Goal: Task Accomplishment & Management: Use online tool/utility

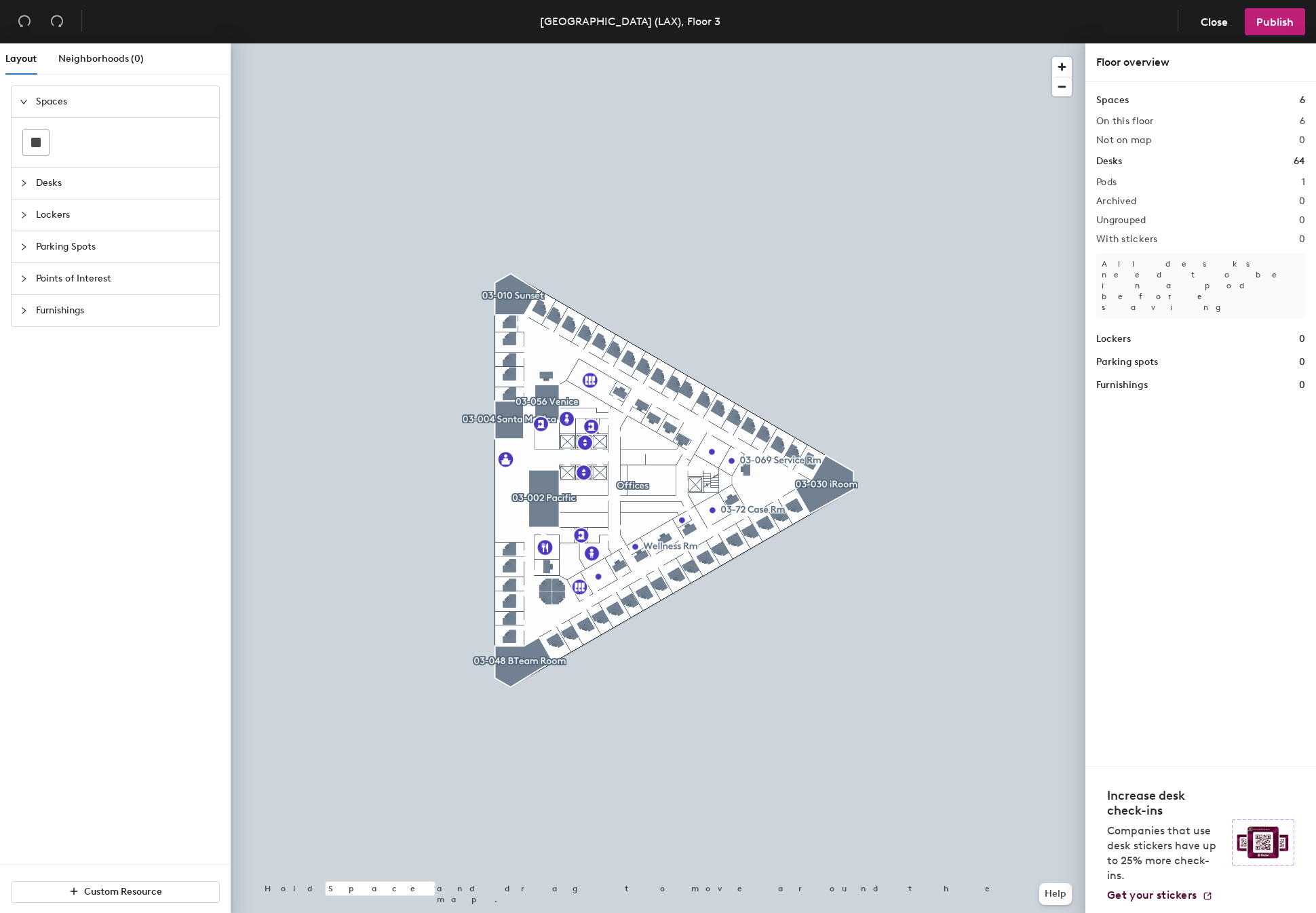
click at [19, 187] on div at bounding box center [27, 182] width 16 height 15
click at [18, 281] on div "Lockers" at bounding box center [115, 275] width 207 height 31
drag, startPoint x: 24, startPoint y: 167, endPoint x: 24, endPoint y: 181, distance: 14.0
click at [24, 168] on icon "expanded" at bounding box center [23, 165] width 7 height 4
click at [20, 196] on icon "collapsed" at bounding box center [23, 197] width 8 height 8
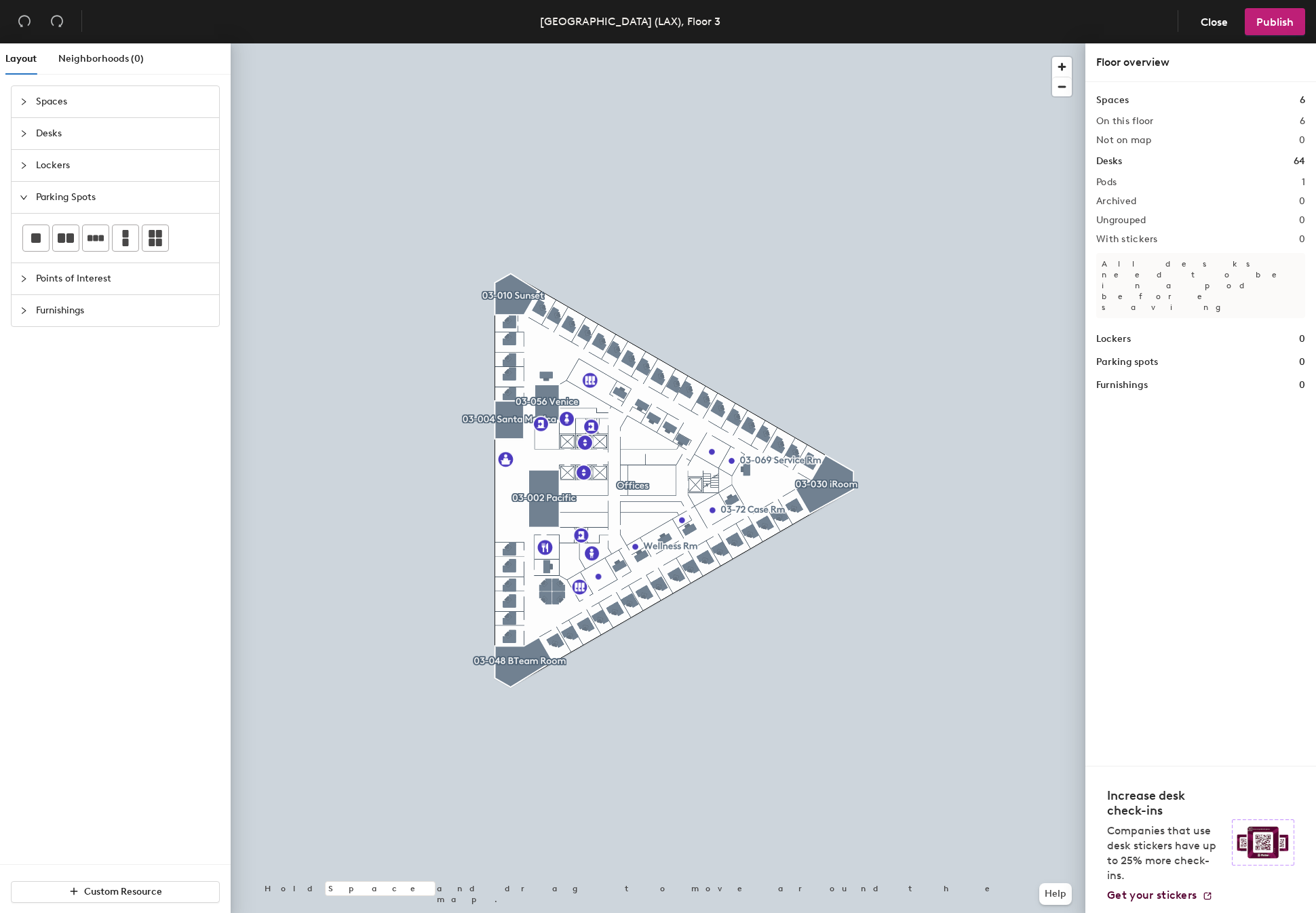
click at [20, 279] on icon "collapsed" at bounding box center [23, 278] width 8 height 8
click at [23, 372] on icon "collapsed" at bounding box center [23, 370] width 4 height 7
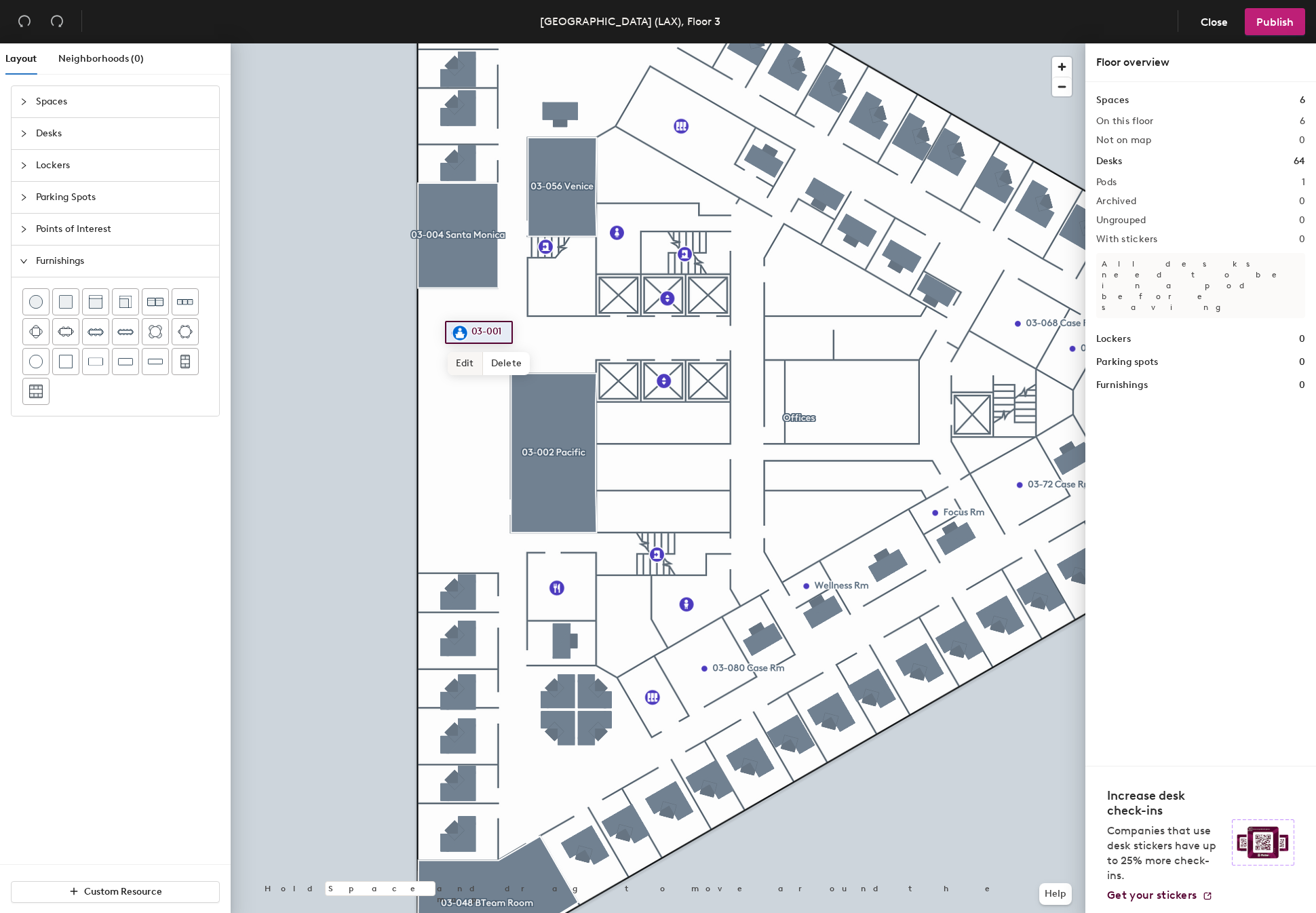
click at [466, 359] on span "Edit" at bounding box center [465, 364] width 35 height 23
type input "Reception"
click at [482, 364] on span "Done" at bounding box center [488, 364] width 40 height 23
click at [22, 137] on div at bounding box center [27, 133] width 16 height 15
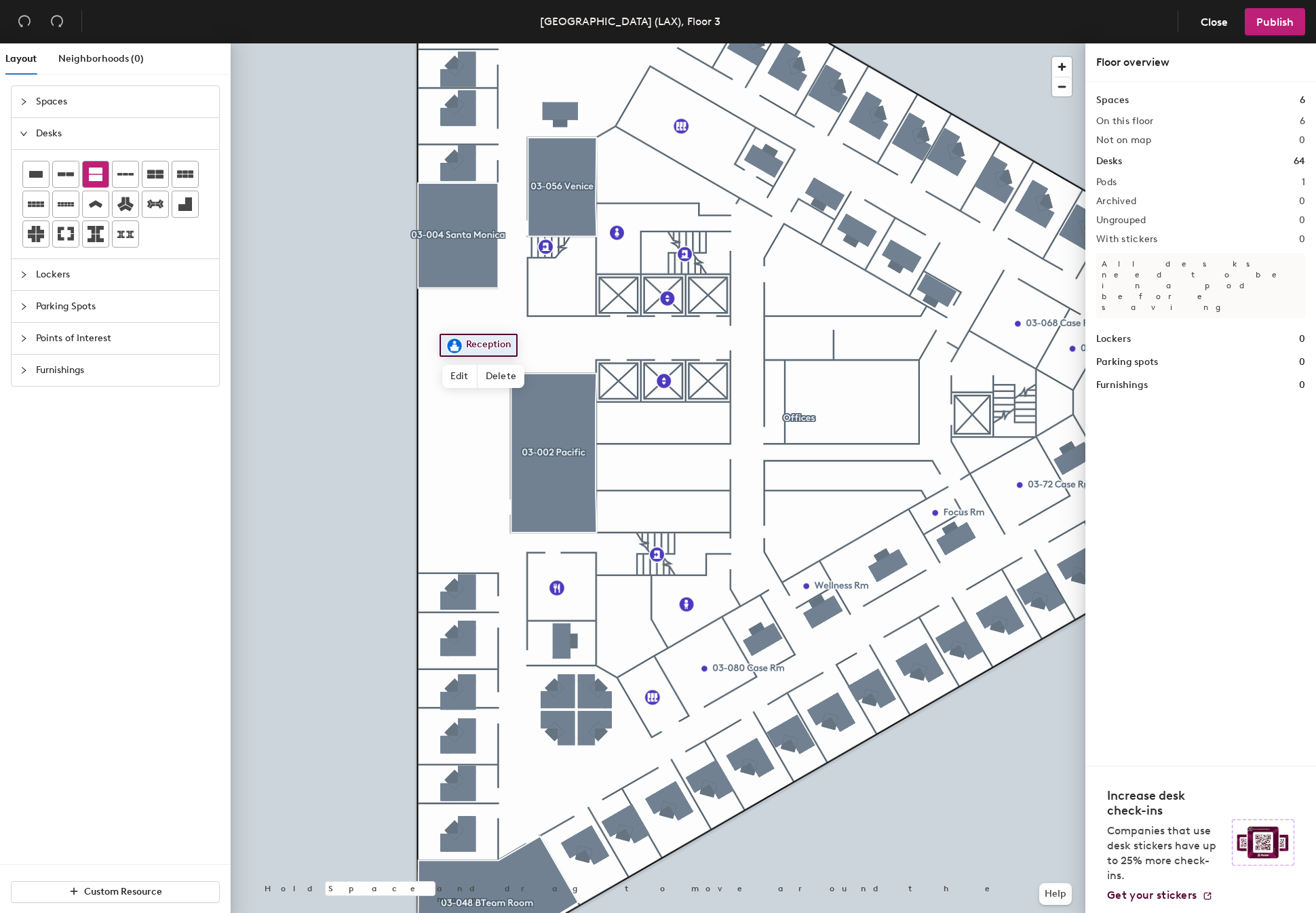
click at [462, 316] on div "Layout Neighborhoods (0) Spaces Desks Lockers Parking Spots Points of Interest …" at bounding box center [658, 481] width 1316 height 875
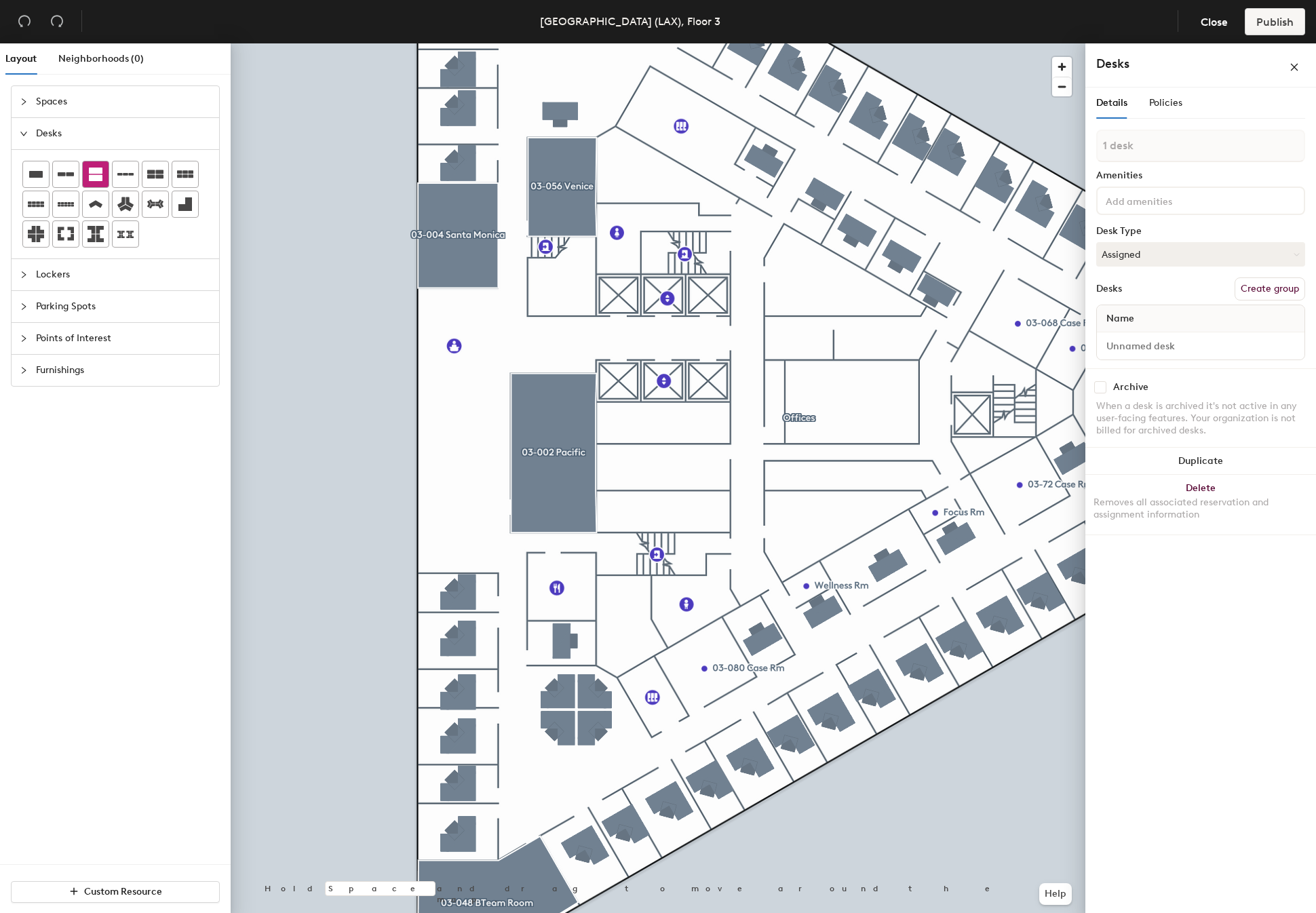
click at [463, 43] on div at bounding box center [657, 43] width 854 height 0
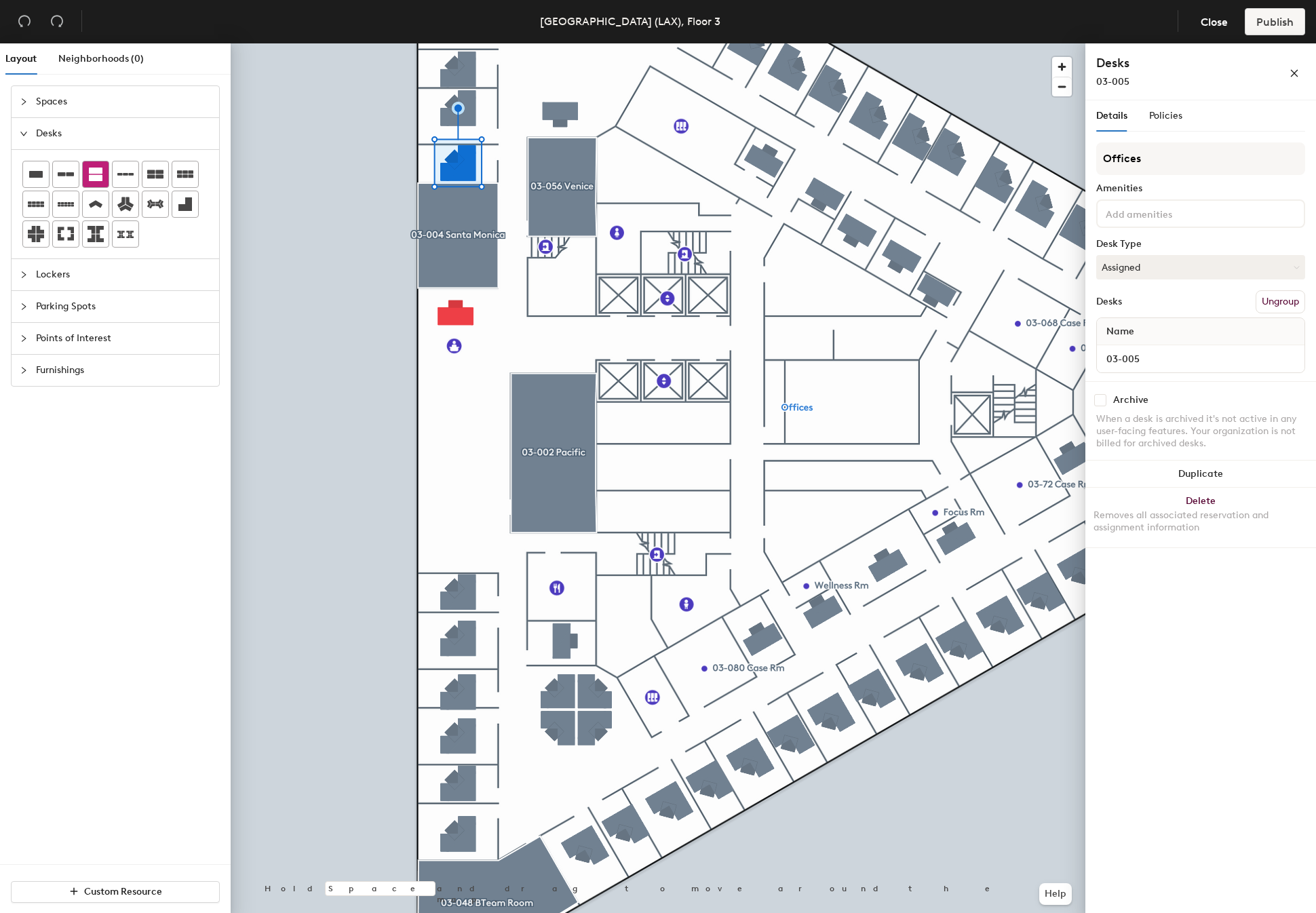
click at [458, 43] on div at bounding box center [657, 43] width 854 height 0
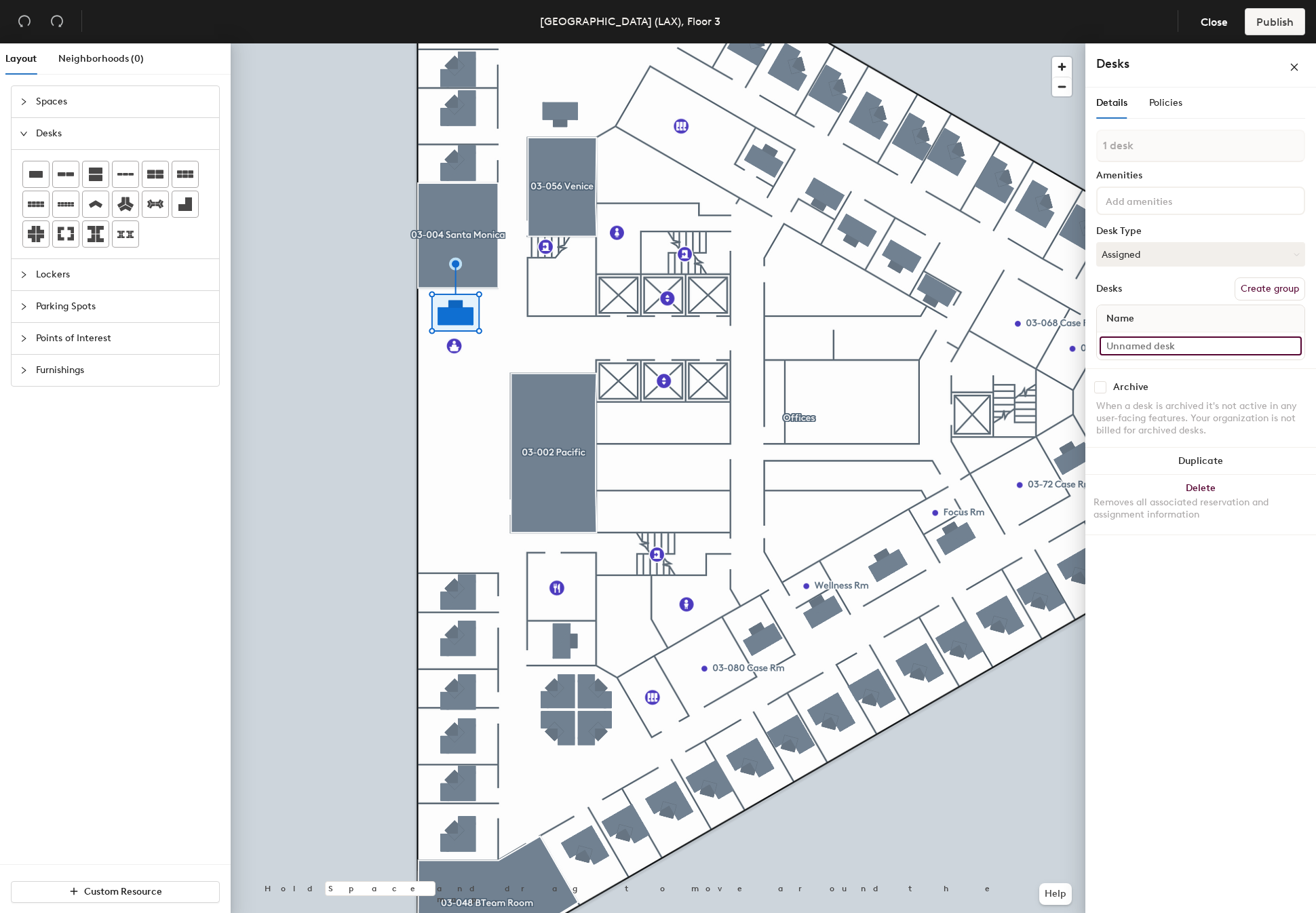
click at [1150, 344] on input at bounding box center [1200, 346] width 202 height 19
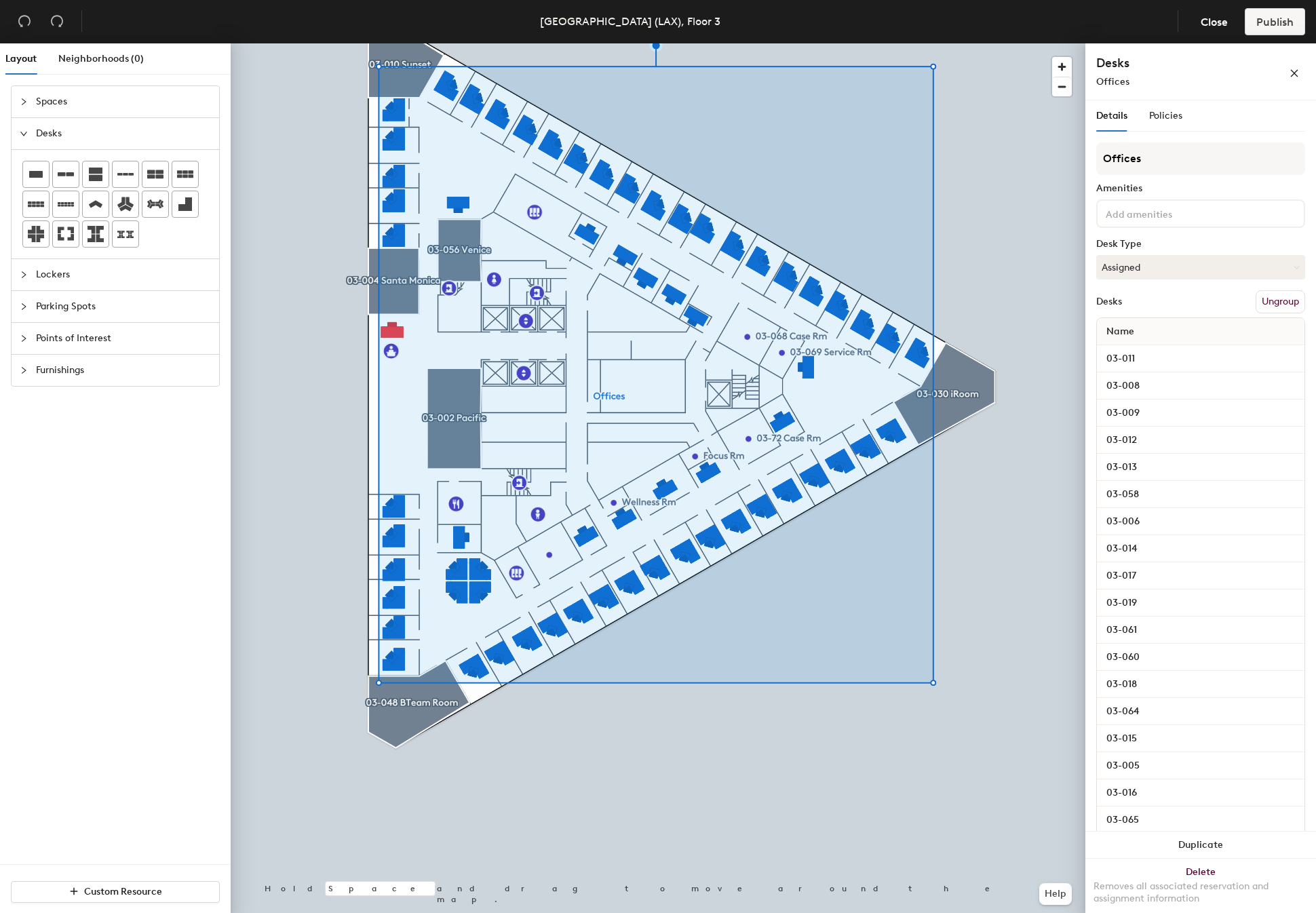
click at [298, 43] on div at bounding box center [657, 43] width 854 height 0
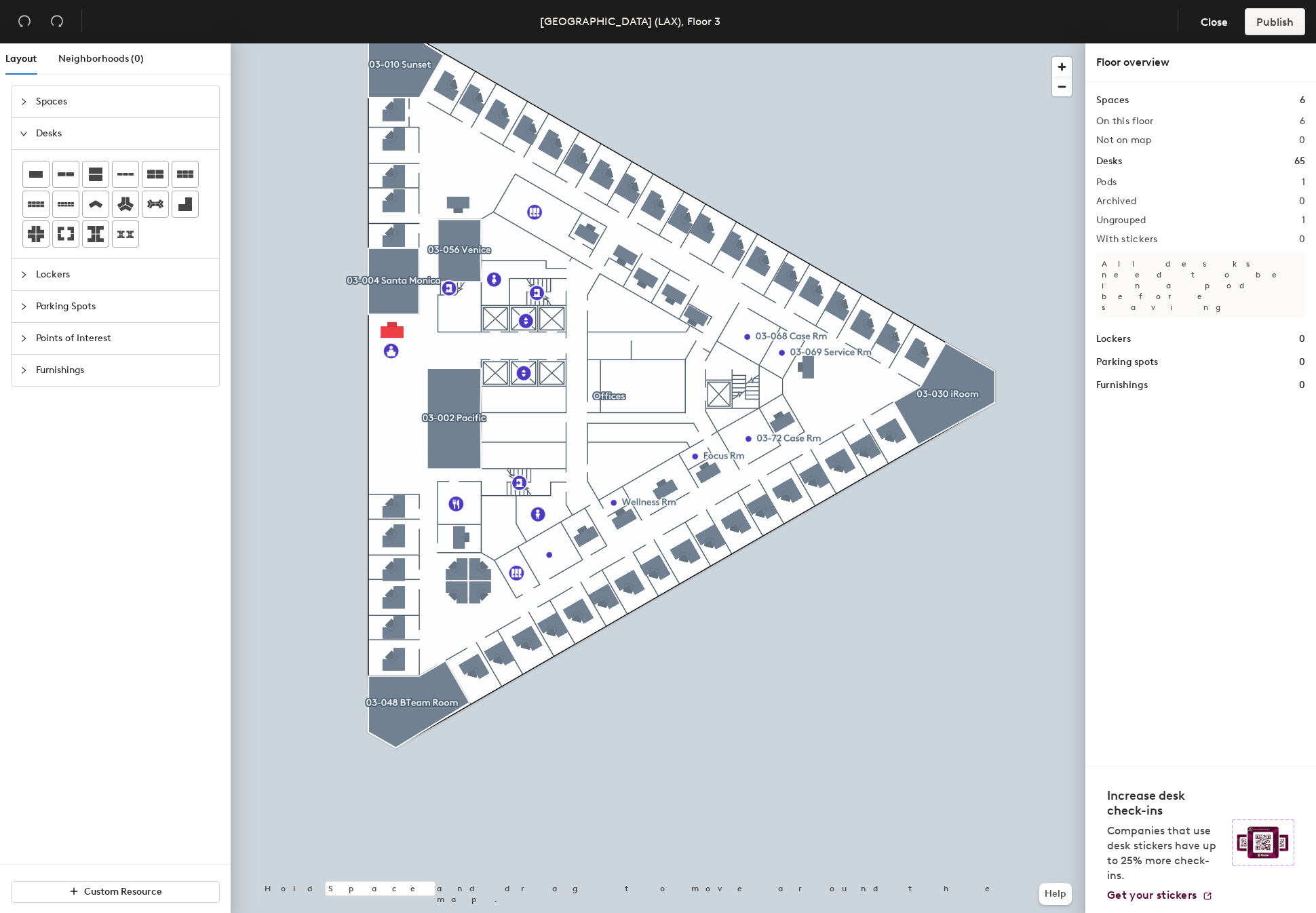
click at [397, 43] on div at bounding box center [657, 43] width 854 height 0
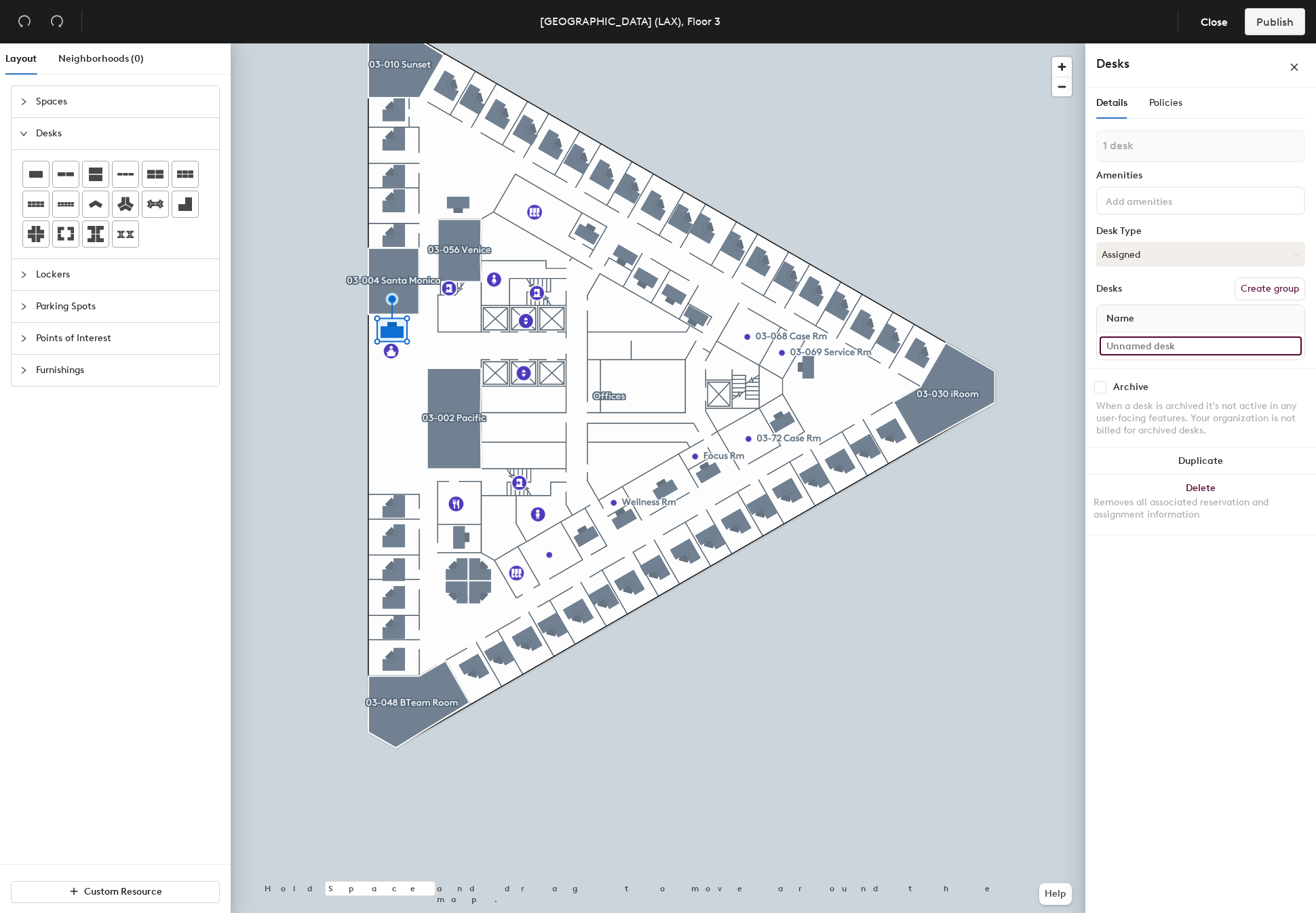
click at [1141, 348] on input at bounding box center [1200, 346] width 202 height 19
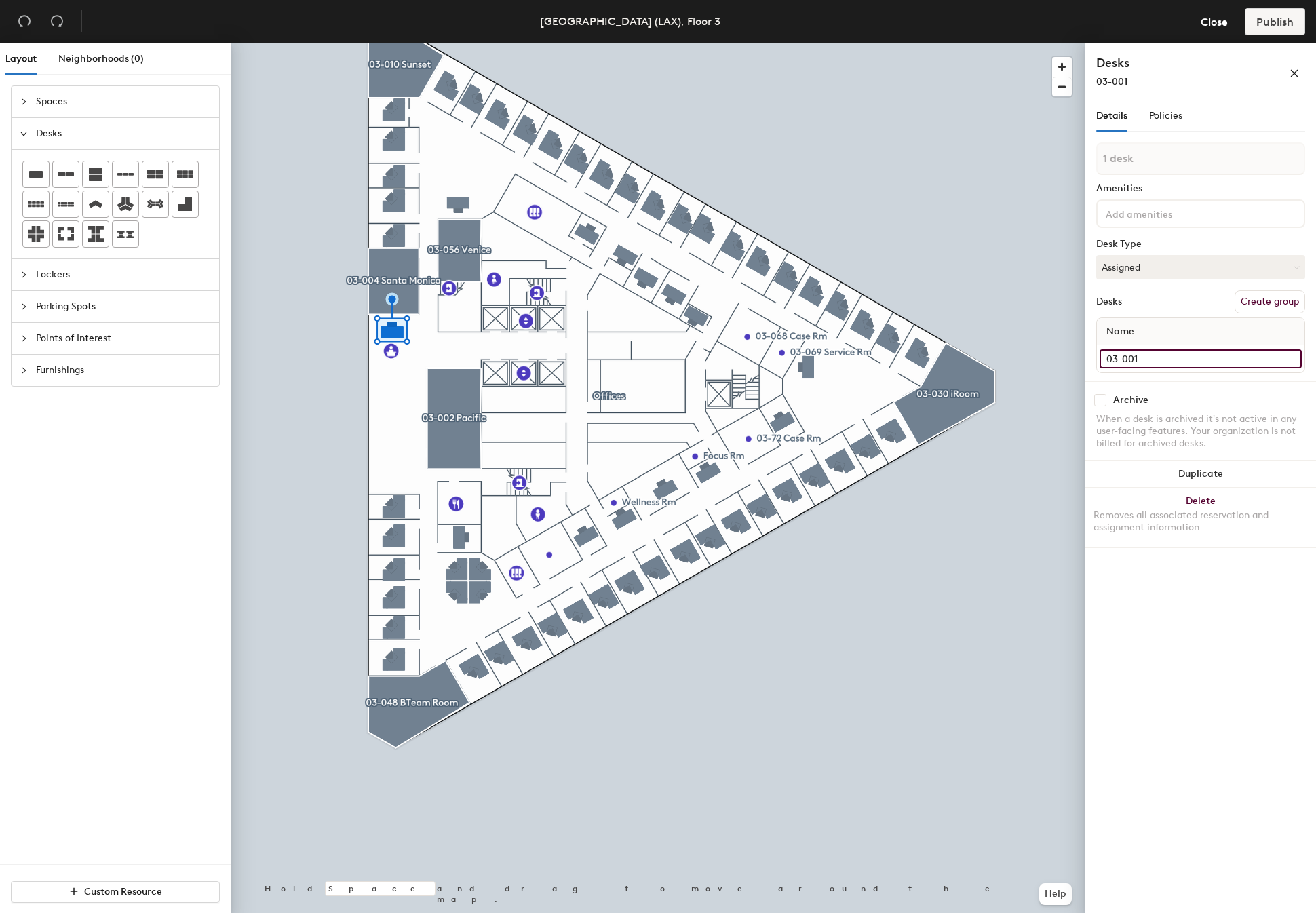
type input "03-001"
click at [1163, 304] on div "Desks Create group" at bounding box center [1200, 302] width 209 height 23
click at [24, 134] on icon "expanded" at bounding box center [23, 133] width 7 height 4
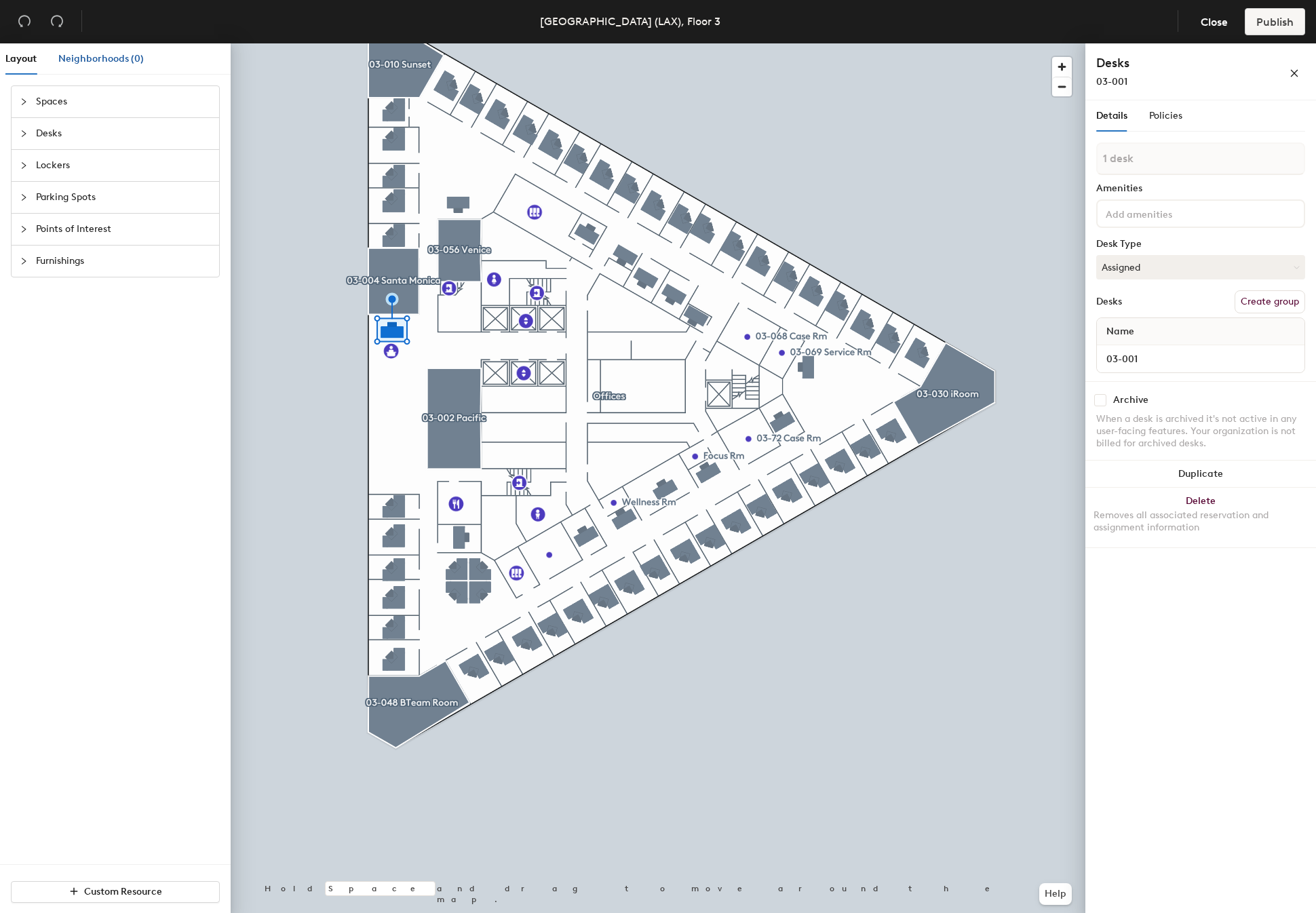
click at [79, 53] on span "Neighborhoods (0)" at bounding box center [101, 58] width 85 height 12
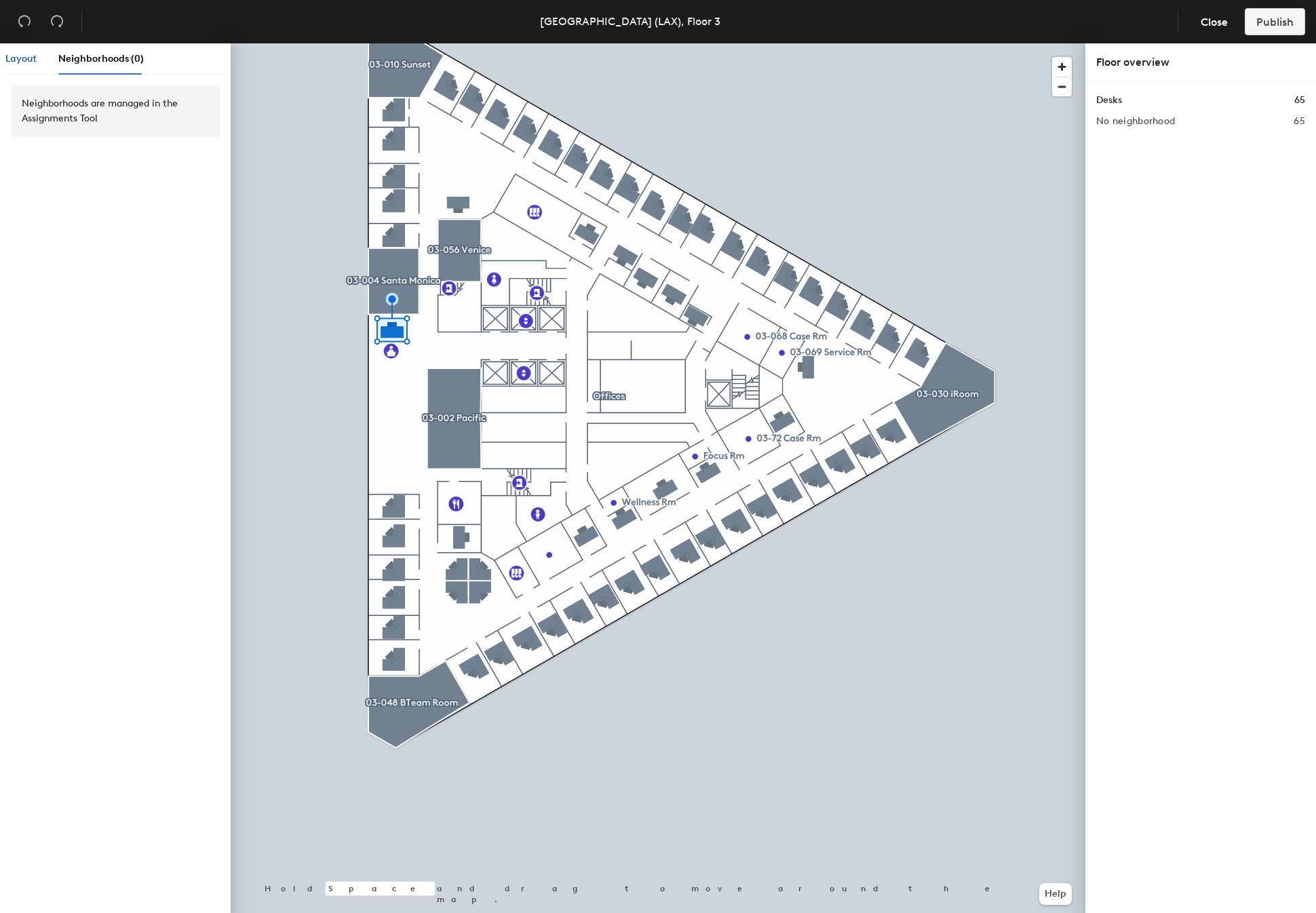
click at [26, 60] on span "Layout" at bounding box center [21, 58] width 31 height 12
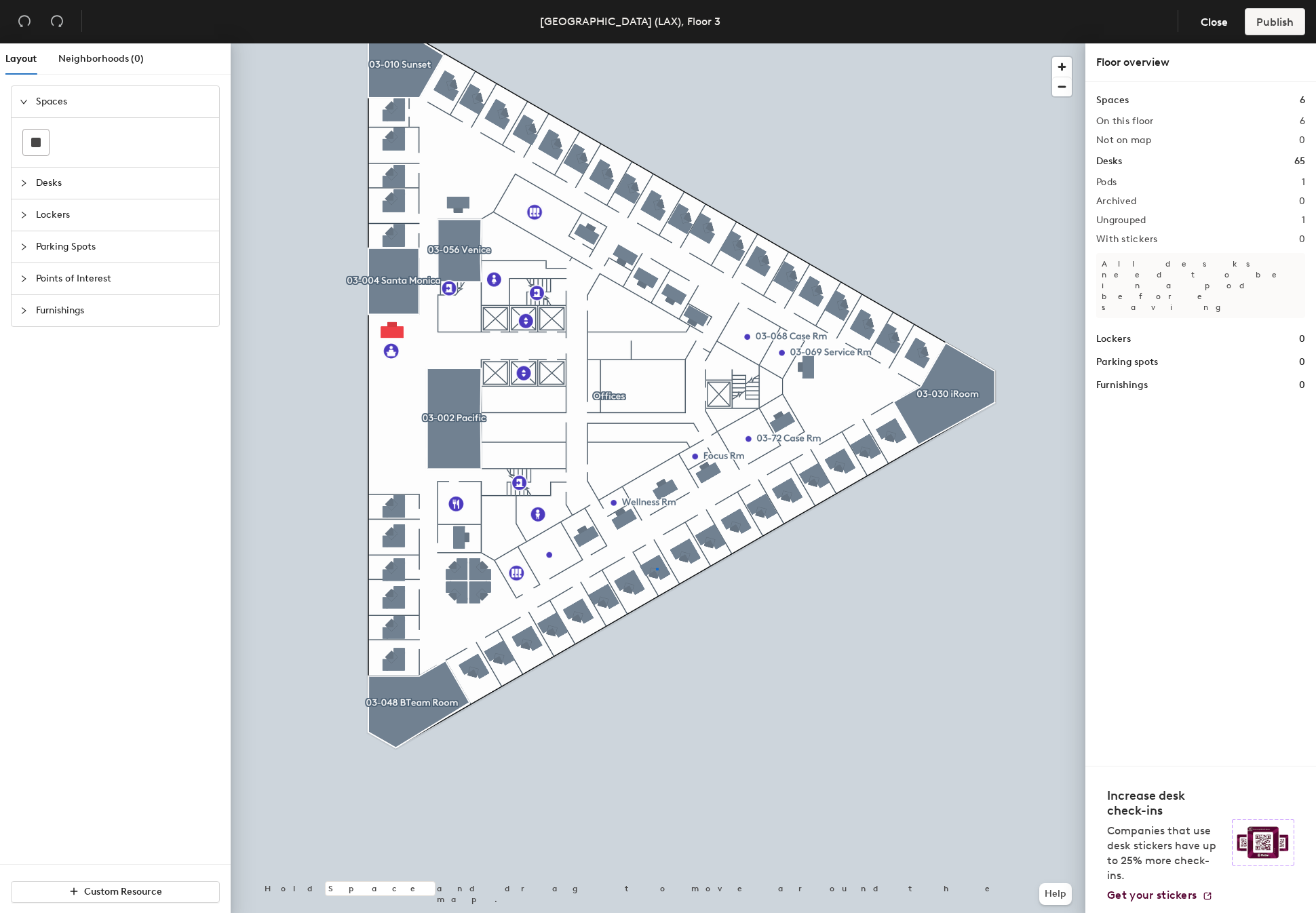
click at [656, 43] on div at bounding box center [657, 43] width 854 height 0
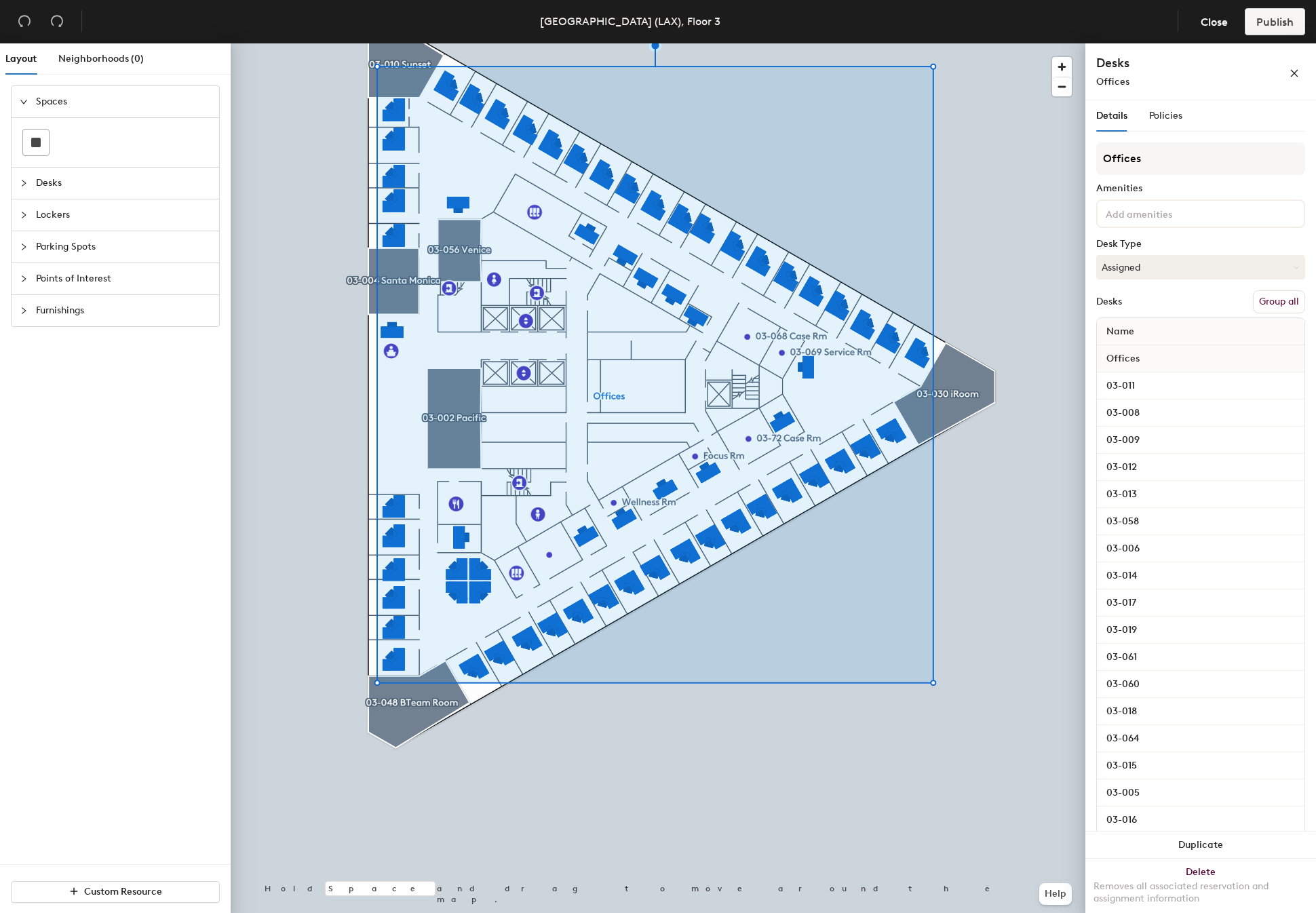
click at [1273, 302] on button "Group all" at bounding box center [1278, 302] width 52 height 23
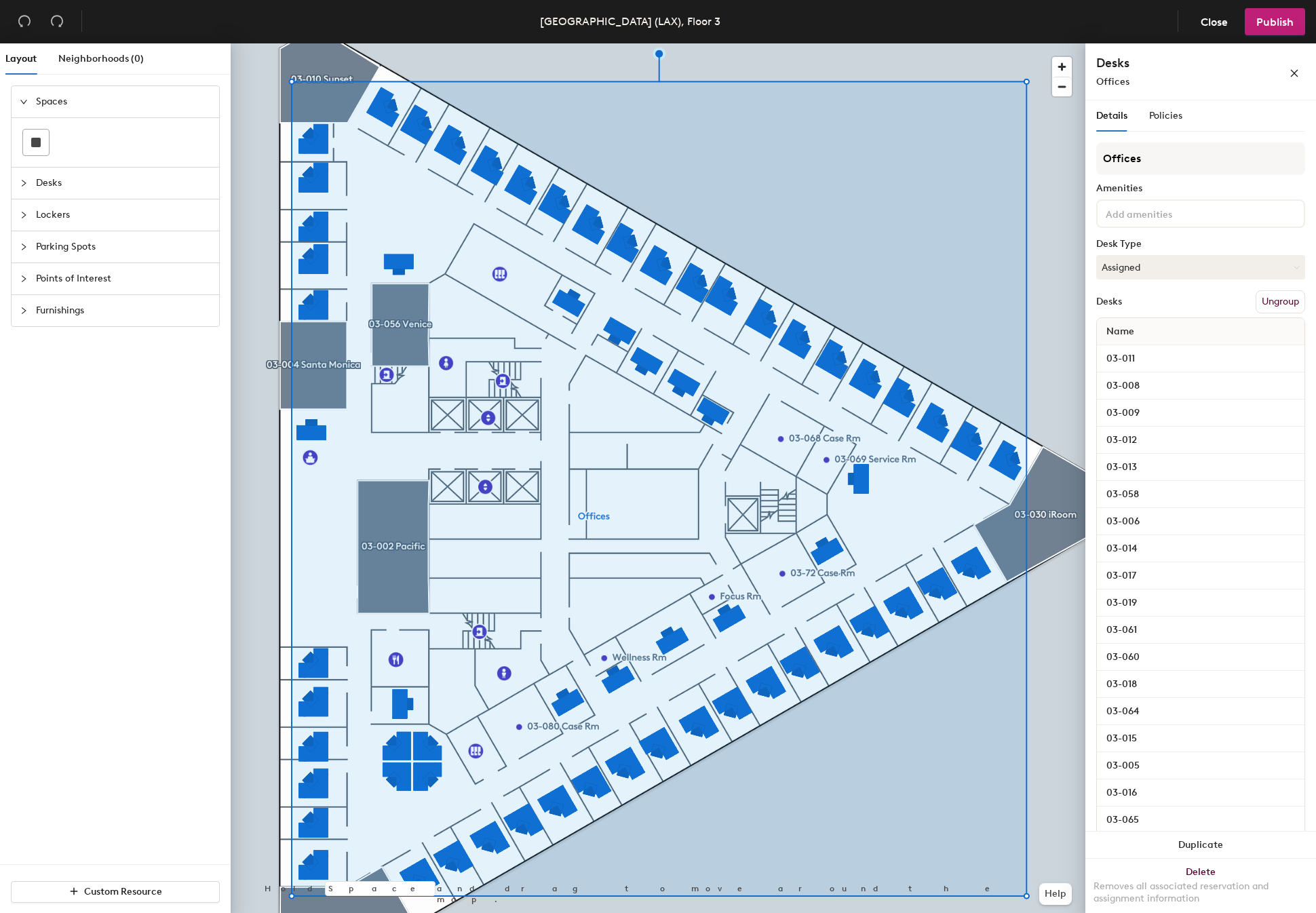
scroll to position [76, 0]
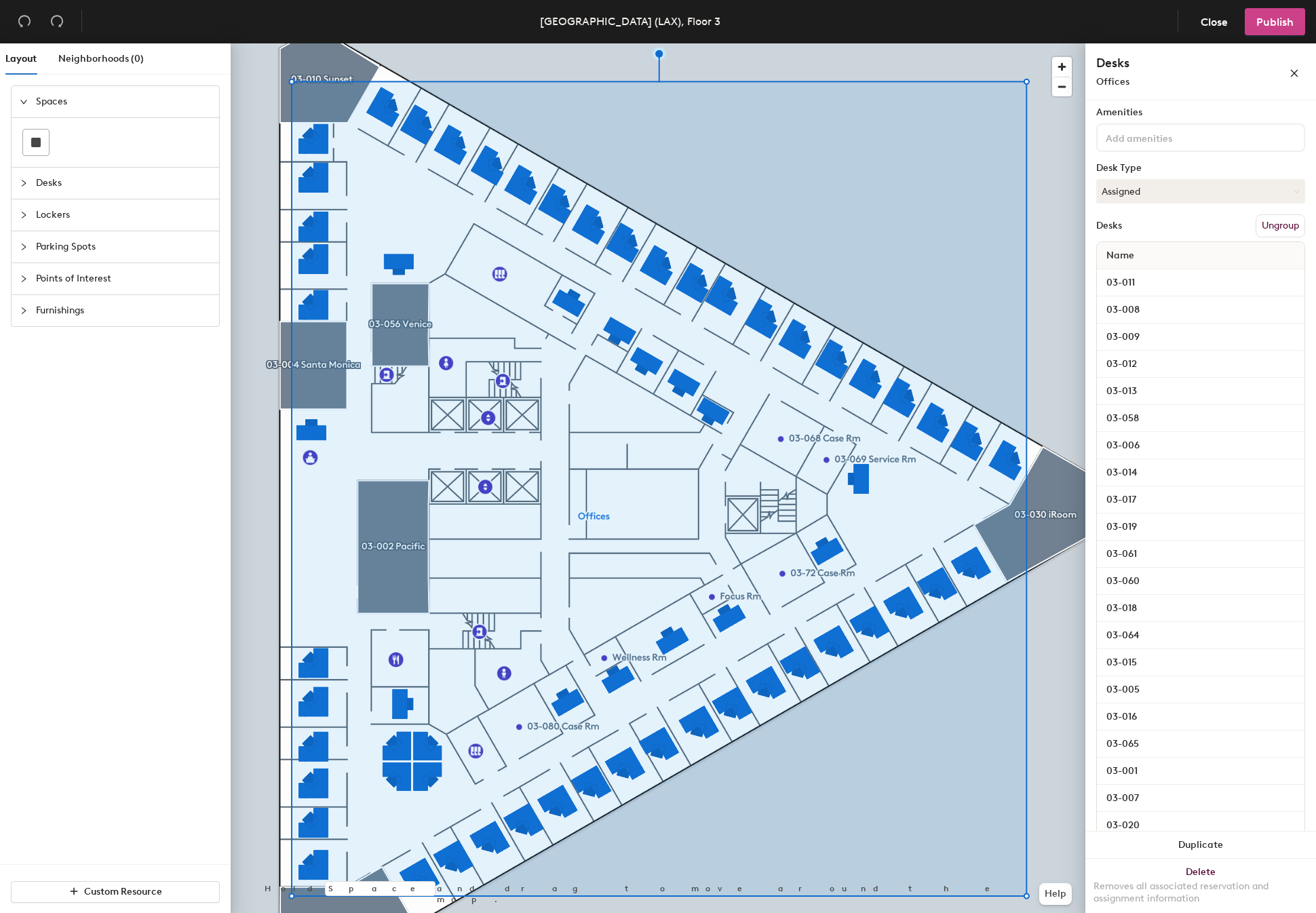
click at [1276, 28] on button "Publish" at bounding box center [1275, 21] width 61 height 27
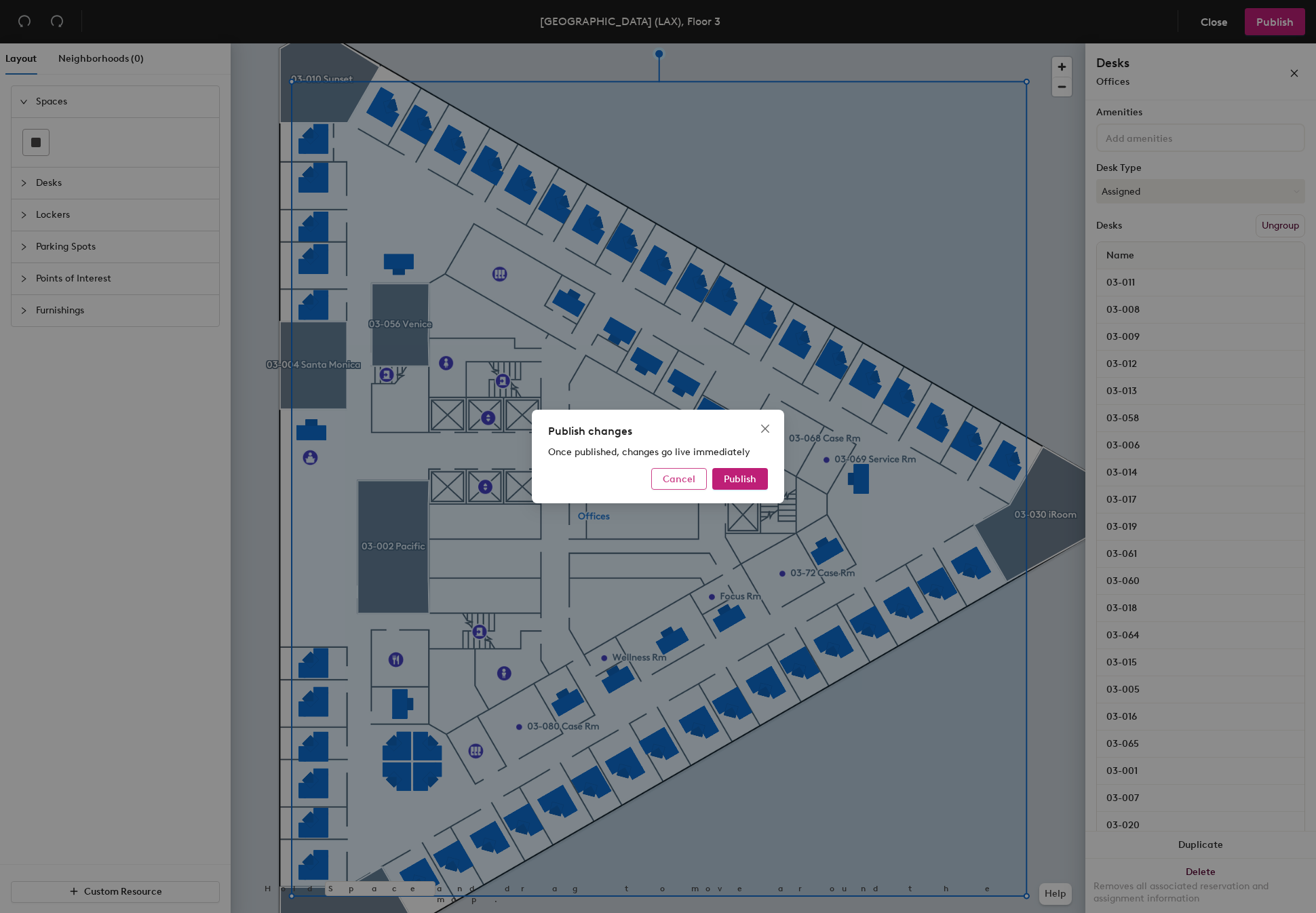
click at [679, 479] on span "Cancel" at bounding box center [679, 479] width 33 height 12
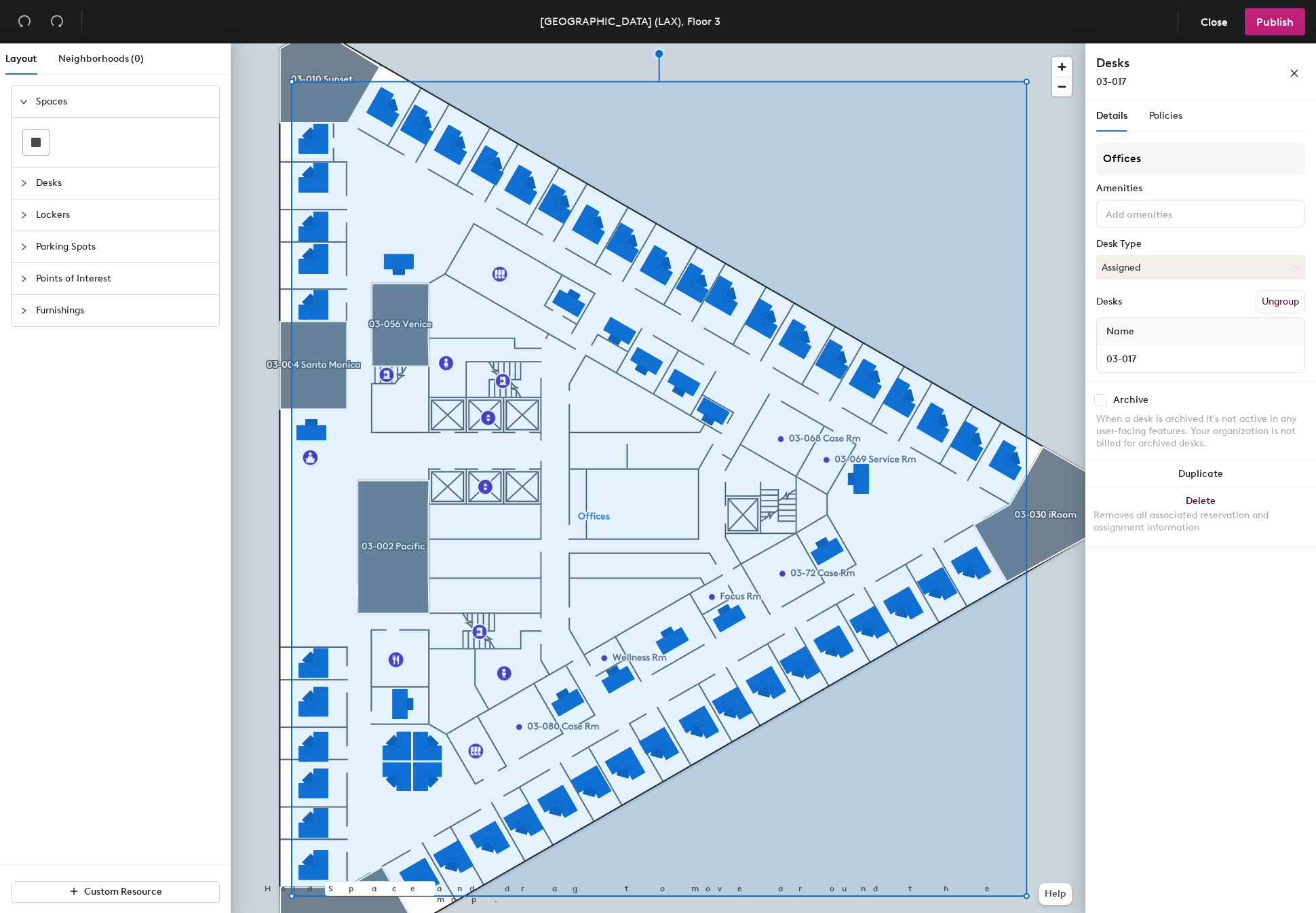
scroll to position [0, 0]
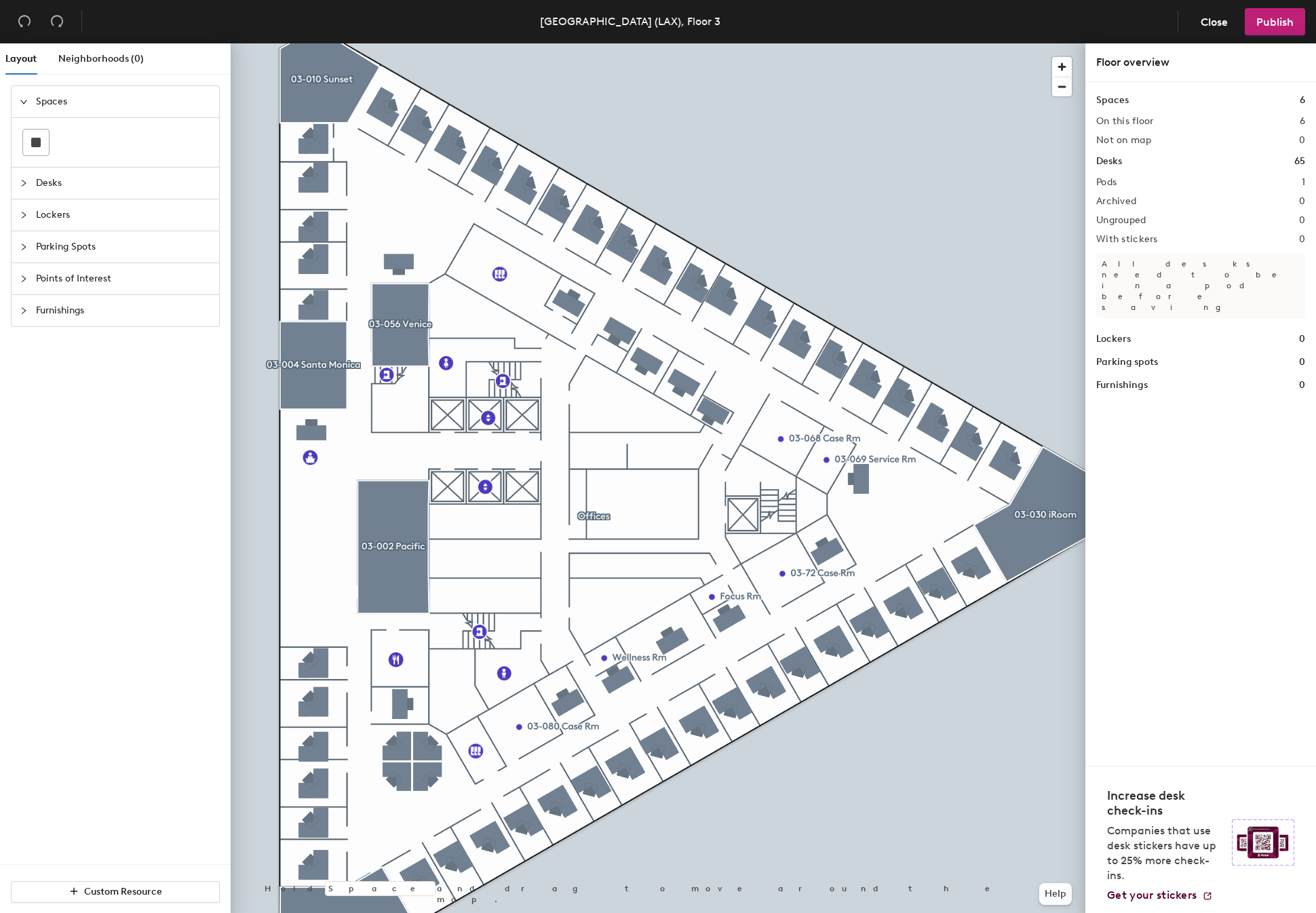
click at [1171, 417] on div "Spaces 6 On this floor 6 Not on map 0 Desks 65 Pods 1 Archived 0 Ungrouped 0 Wi…" at bounding box center [1200, 424] width 230 height 683
click at [1279, 29] on button "Publish" at bounding box center [1275, 21] width 61 height 27
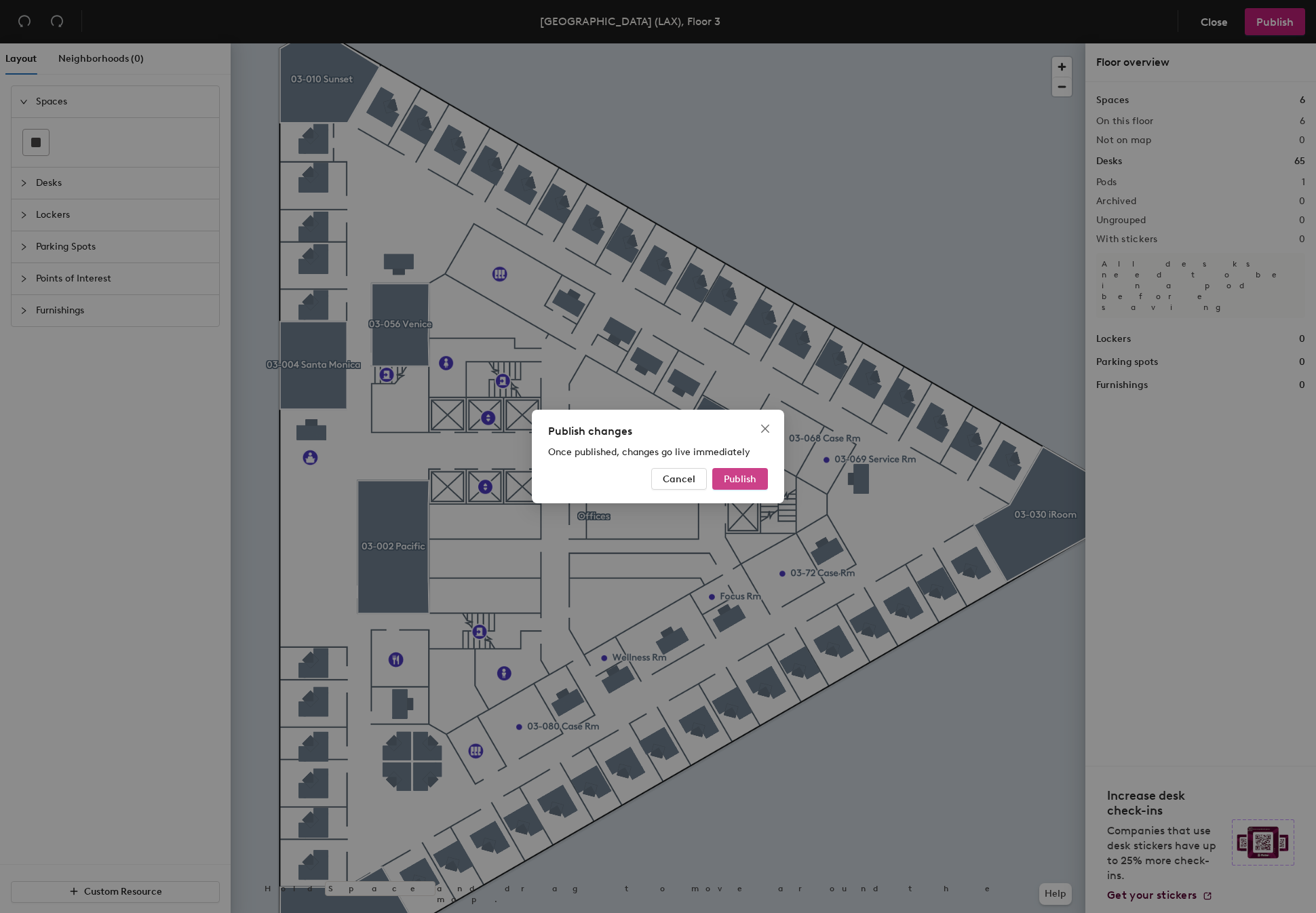
click at [742, 474] on span "Publish" at bounding box center [740, 479] width 33 height 12
